Goal: Entertainment & Leisure: Consume media (video, audio)

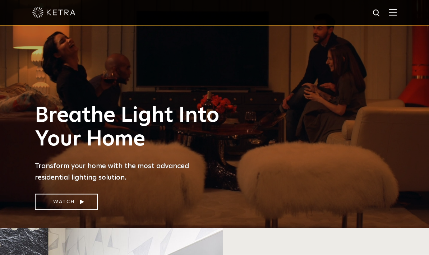
scroll to position [28, 0]
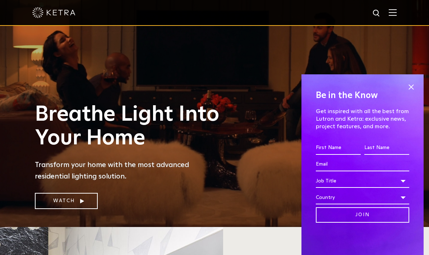
click at [76, 209] on link "Watch" at bounding box center [66, 201] width 63 height 16
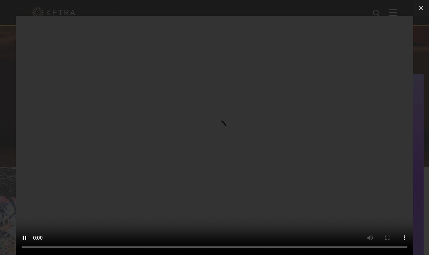
scroll to position [95, 0]
click at [200, 151] on video "Your browser doesn't support HTML5 video" at bounding box center [215, 136] width 398 height 240
click at [217, 145] on video "Your browser doesn't support HTML5 video" at bounding box center [215, 136] width 398 height 240
click at [217, 146] on video "Your browser doesn't support HTML5 video" at bounding box center [215, 136] width 398 height 240
click at [195, 137] on video "Your browser doesn't support HTML5 video" at bounding box center [215, 136] width 398 height 240
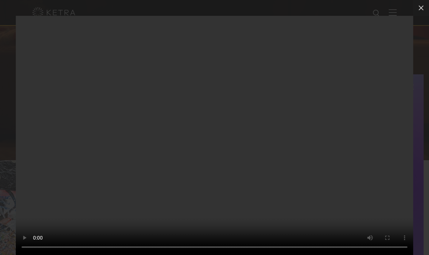
click at [211, 149] on video "Your browser doesn't support HTML5 video" at bounding box center [215, 136] width 398 height 240
click at [182, 144] on video "Your browser doesn't support HTML5 video" at bounding box center [215, 136] width 398 height 240
click at [188, 142] on video "Your browser doesn't support HTML5 video" at bounding box center [215, 136] width 398 height 240
click at [213, 142] on video "Your browser doesn't support HTML5 video" at bounding box center [215, 136] width 398 height 240
click at [216, 149] on video "Your browser doesn't support HTML5 video" at bounding box center [215, 136] width 398 height 240
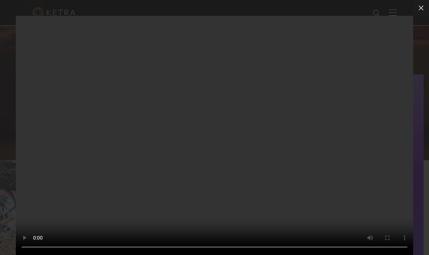
click at [214, 143] on video "Your browser doesn't support HTML5 video" at bounding box center [215, 136] width 398 height 240
click at [187, 142] on video "Your browser doesn't support HTML5 video" at bounding box center [215, 136] width 398 height 240
click at [218, 138] on video "Your browser doesn't support HTML5 video" at bounding box center [215, 136] width 398 height 240
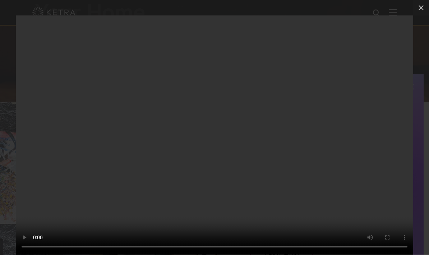
scroll to position [158, 0]
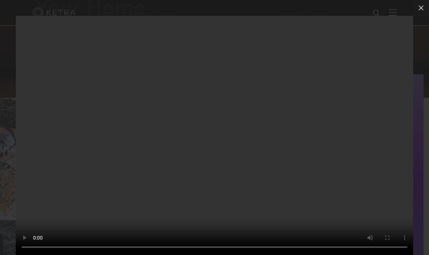
click at [218, 150] on video "Your browser doesn't support HTML5 video" at bounding box center [215, 136] width 398 height 240
click at [214, 141] on video "Your browser doesn't support HTML5 video" at bounding box center [215, 136] width 398 height 240
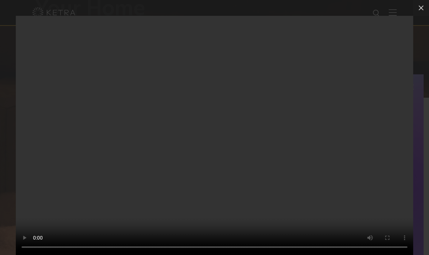
click at [59, 37] on video "Your browser doesn't support HTML5 video" at bounding box center [215, 136] width 398 height 240
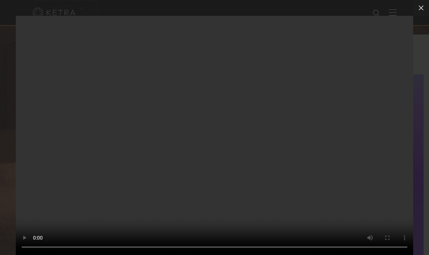
scroll to position [250, 0]
